Goal: Connect with others: Connect with others

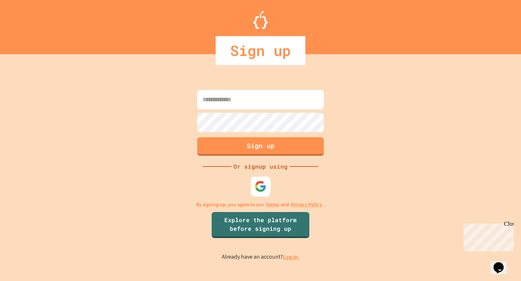
click at [264, 188] on img at bounding box center [261, 187] width 12 height 12
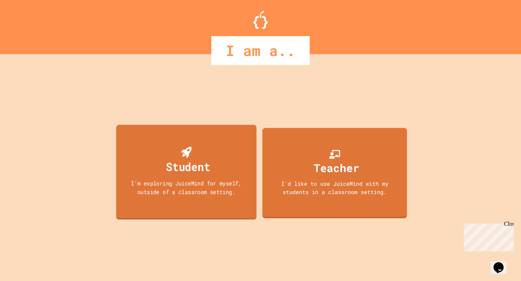
click at [209, 181] on div "I'm exploring JuiceMind for myself, outside of a classroom setting." at bounding box center [186, 187] width 126 height 17
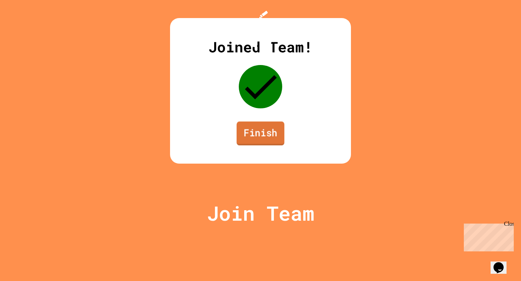
click at [269, 145] on link "Finish" at bounding box center [261, 134] width 48 height 24
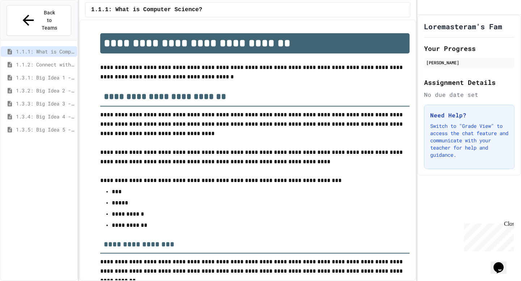
scroll to position [1145, 0]
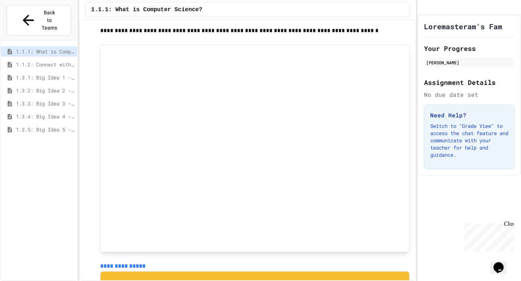
click at [373, 24] on p at bounding box center [254, 21] width 309 height 9
